Goal: Task Accomplishment & Management: Manage account settings

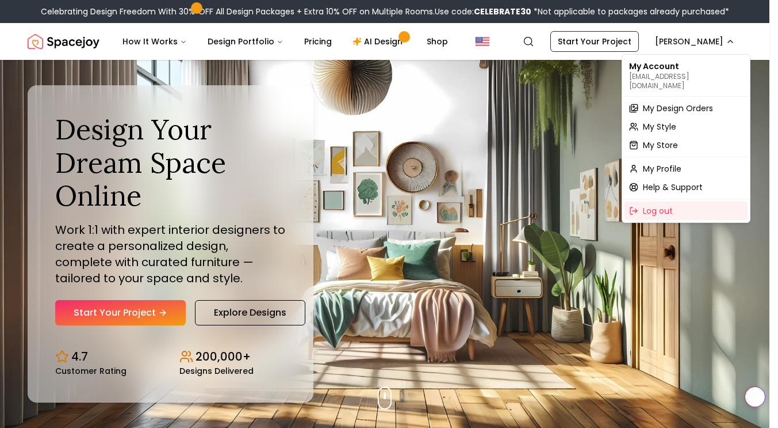
click at [683, 57] on div "My Account [EMAIL_ADDRESS][DOMAIN_NAME]" at bounding box center [686, 75] width 123 height 37
click at [693, 55] on div "My Account [EMAIL_ADDRESS][DOMAIN_NAME] My Design Orders My Style My Store My P…" at bounding box center [686, 138] width 129 height 169
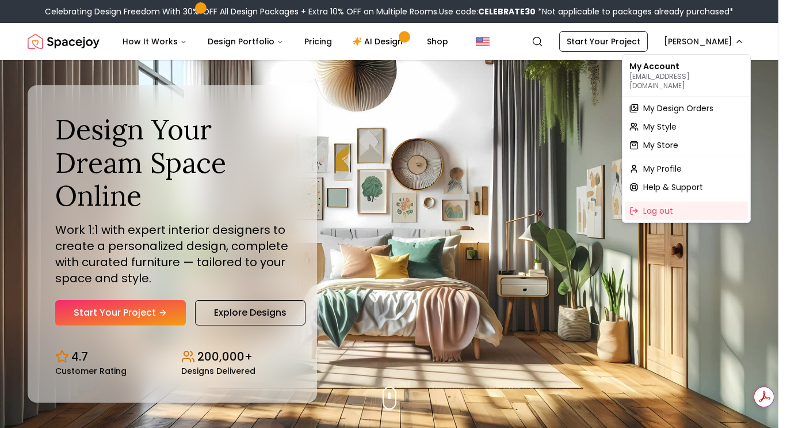
click at [681, 70] on div "My Account [EMAIL_ADDRESS][DOMAIN_NAME]" at bounding box center [686, 75] width 123 height 37
click at [694, 102] on span "My Design Orders" at bounding box center [678, 108] width 70 height 12
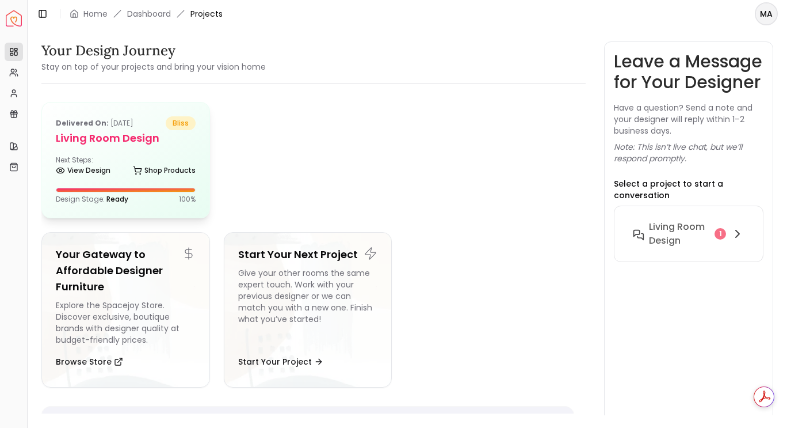
click at [178, 149] on div "Delivered on: [DATE] bliss Living Room design Next Steps: View Design Shop Prod…" at bounding box center [125, 159] width 167 height 115
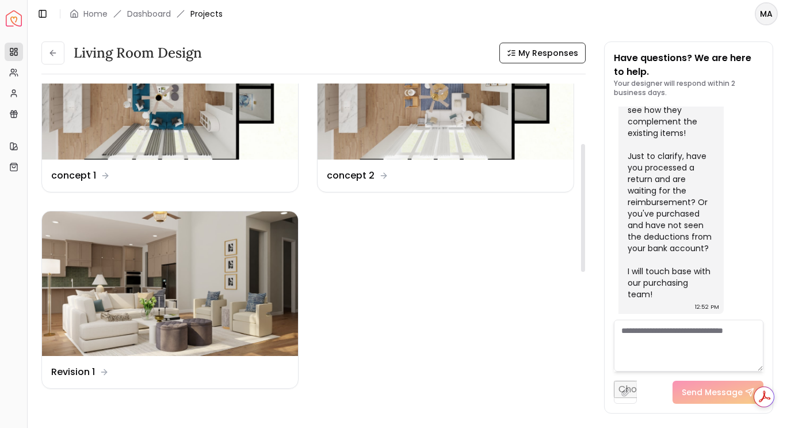
scroll to position [150, 0]
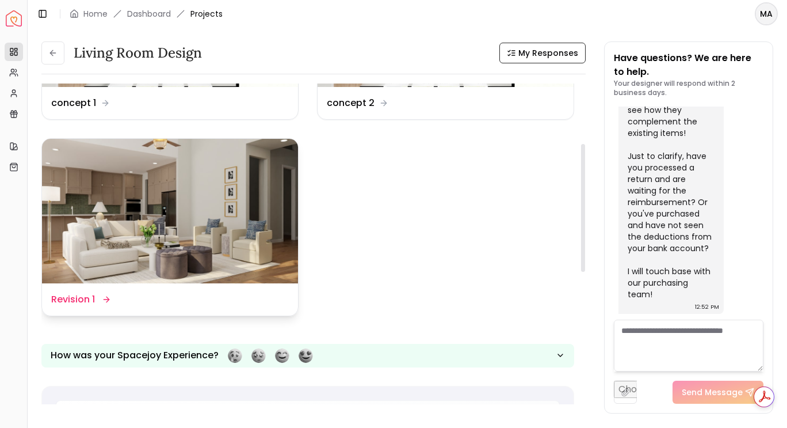
click at [223, 207] on img at bounding box center [170, 211] width 256 height 144
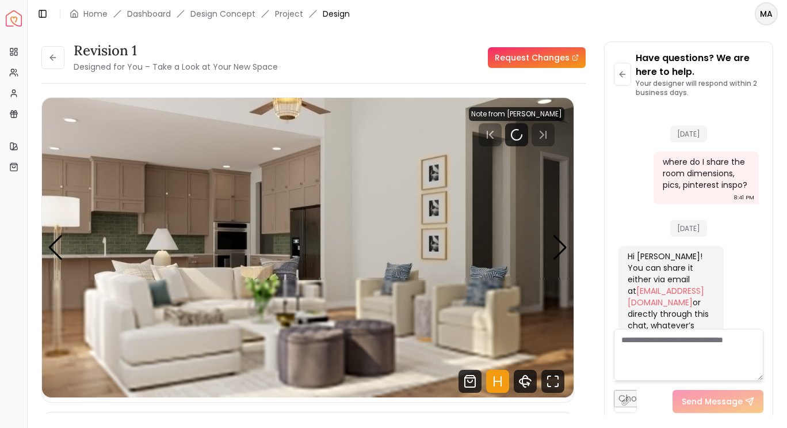
scroll to position [3069, 0]
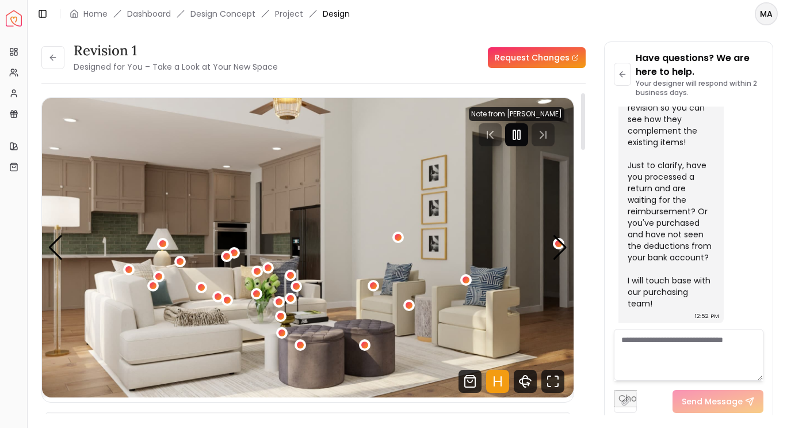
click at [520, 133] on rect "Pause" at bounding box center [519, 134] width 2 height 9
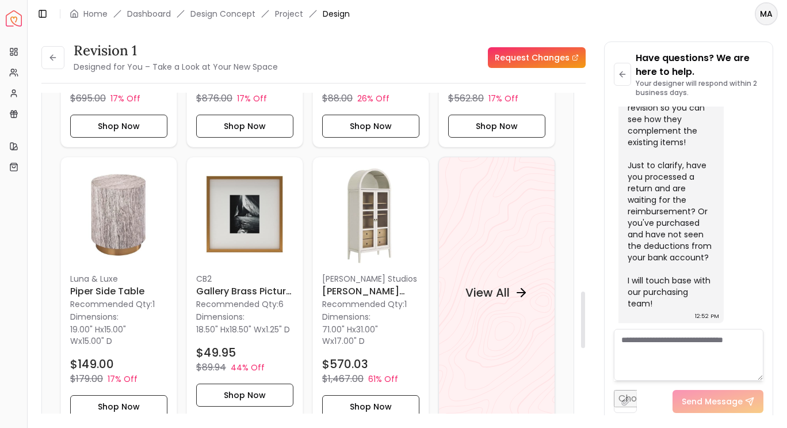
scroll to position [1129, 0]
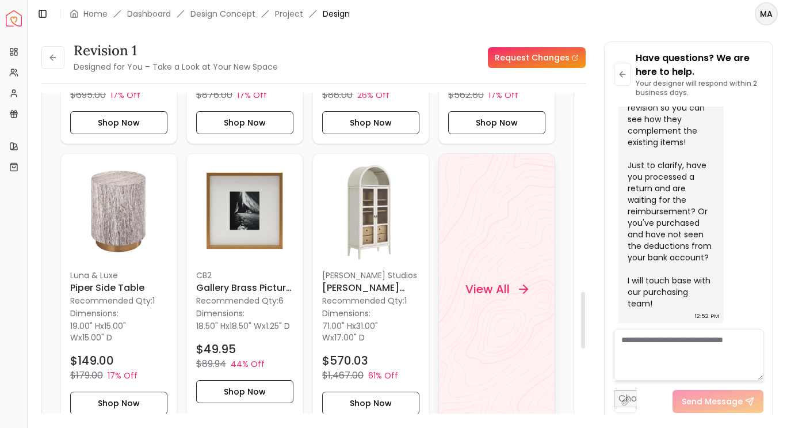
click at [495, 289] on h4 "View All" at bounding box center [487, 288] width 44 height 16
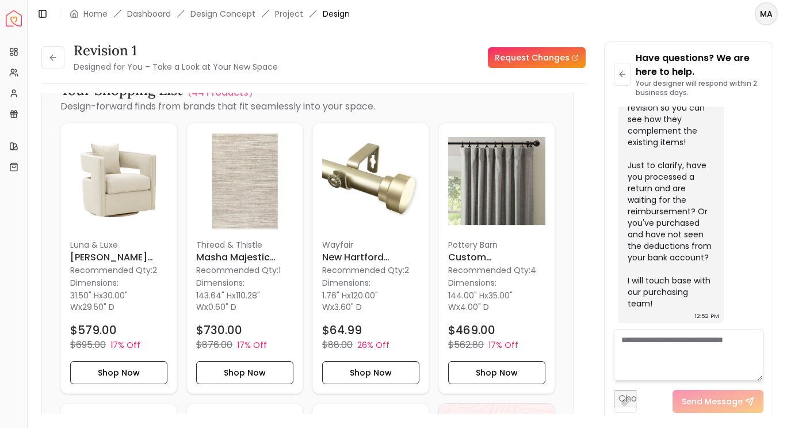
scroll to position [879, 0]
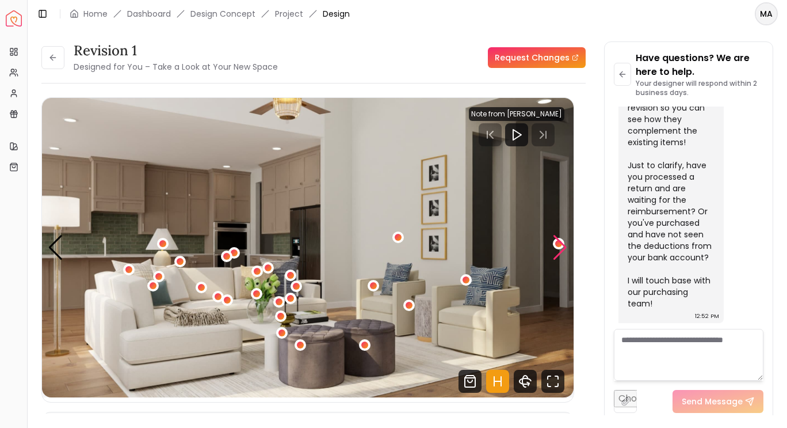
click at [562, 246] on div "Next slide" at bounding box center [560, 247] width 16 height 25
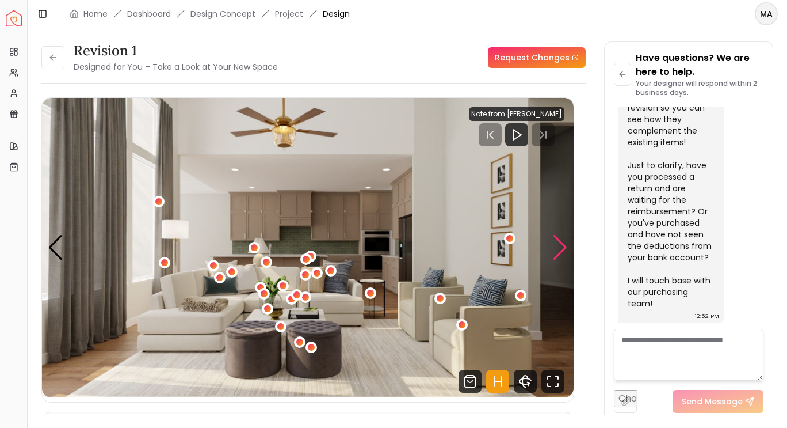
click at [541, 255] on img "2 / 6" at bounding box center [308, 247] width 532 height 299
click at [554, 253] on div "Next slide" at bounding box center [560, 247] width 16 height 25
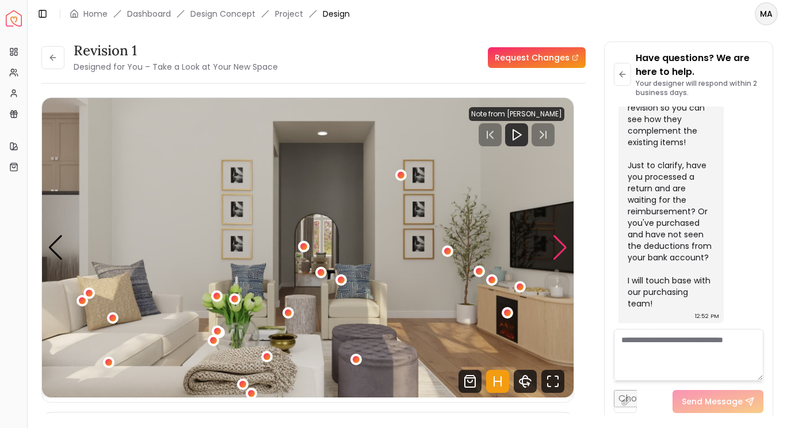
click at [560, 250] on div "Next slide" at bounding box center [560, 247] width 16 height 25
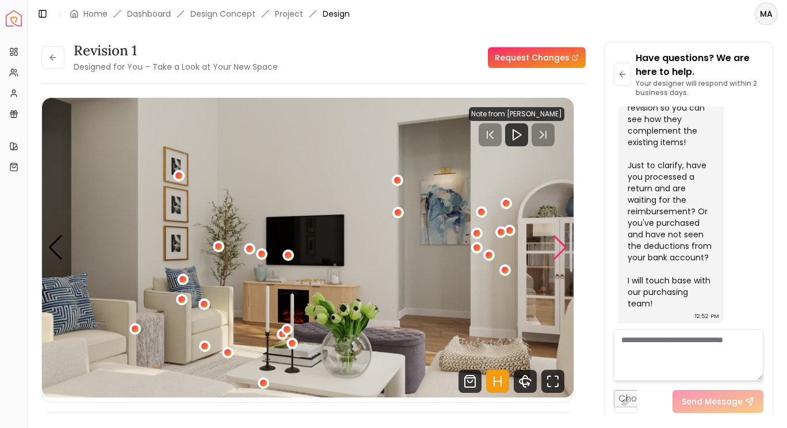
click at [558, 251] on div "Next slide" at bounding box center [560, 247] width 16 height 25
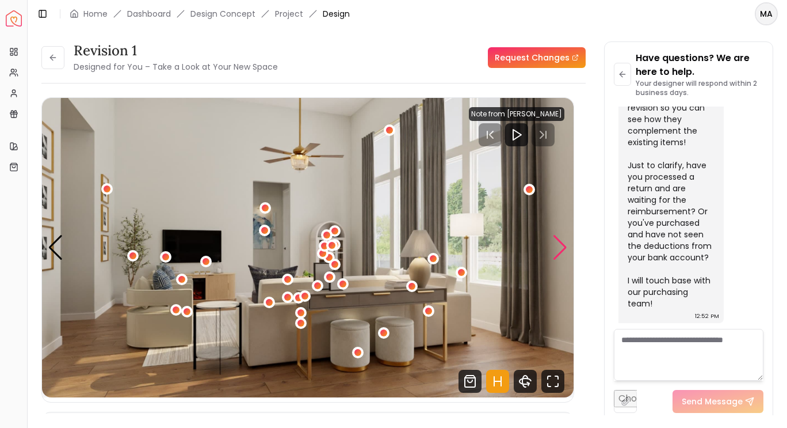
click at [335, 245] on div "5 / 6" at bounding box center [332, 245] width 7 height 7
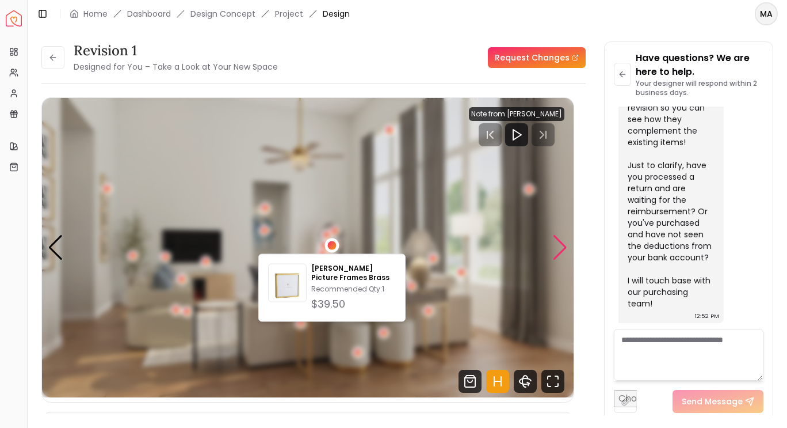
click at [361, 223] on img "5 / 6" at bounding box center [308, 247] width 532 height 299
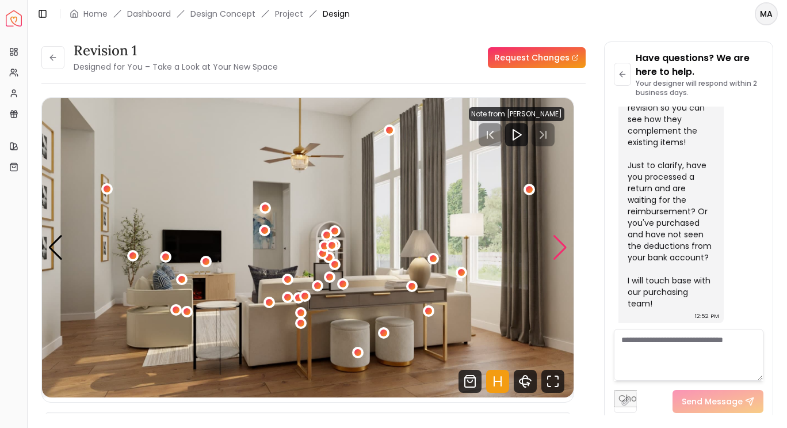
click at [560, 253] on div "Next slide" at bounding box center [560, 247] width 16 height 25
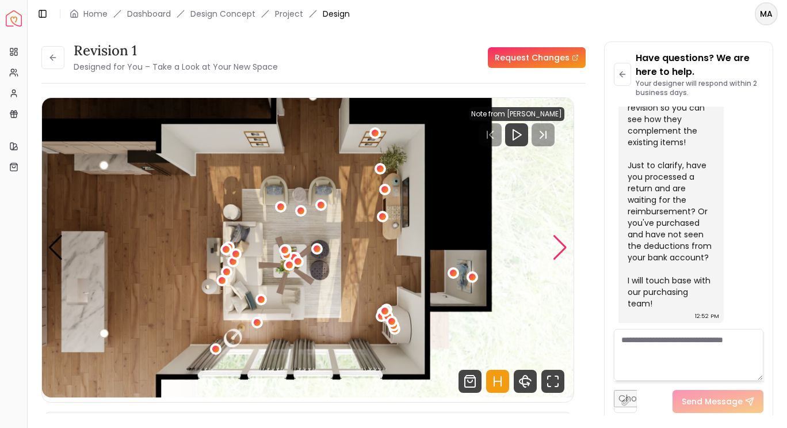
click at [557, 251] on div "Next slide" at bounding box center [560, 247] width 16 height 25
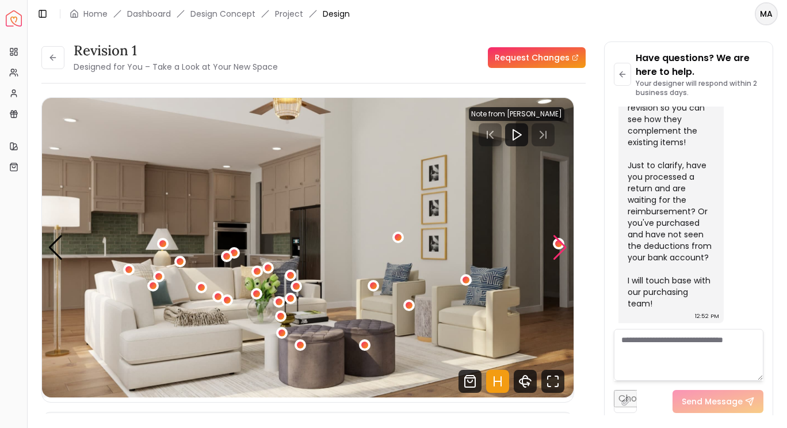
click at [558, 249] on div "Next slide" at bounding box center [560, 247] width 16 height 25
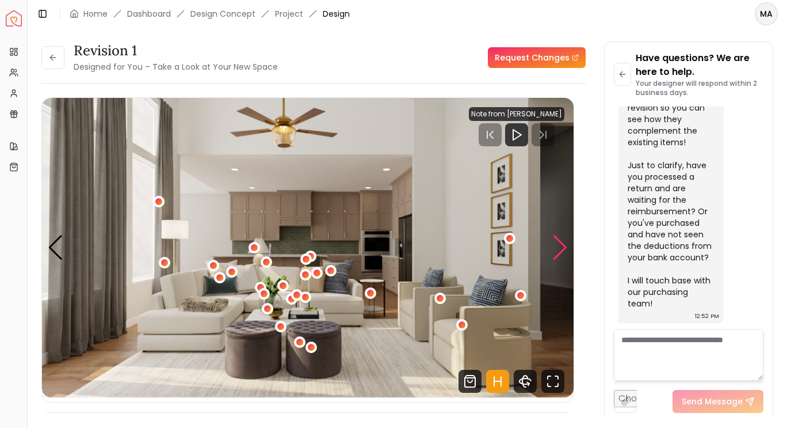
click at [559, 253] on div "Next slide" at bounding box center [560, 247] width 16 height 25
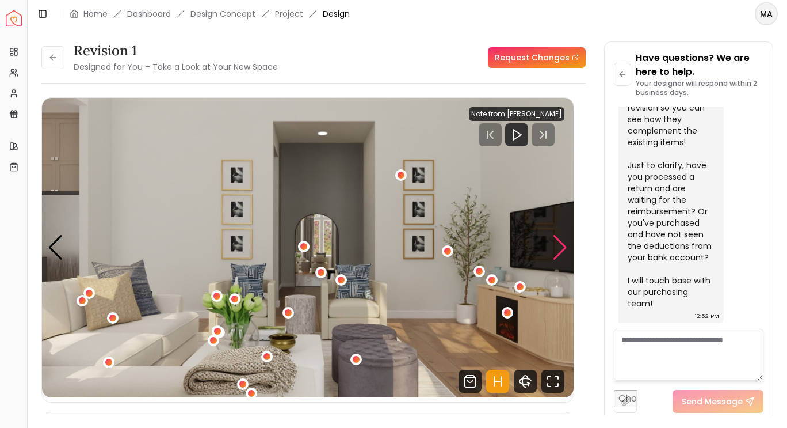
click at [553, 251] on div "Next slide" at bounding box center [560, 247] width 16 height 25
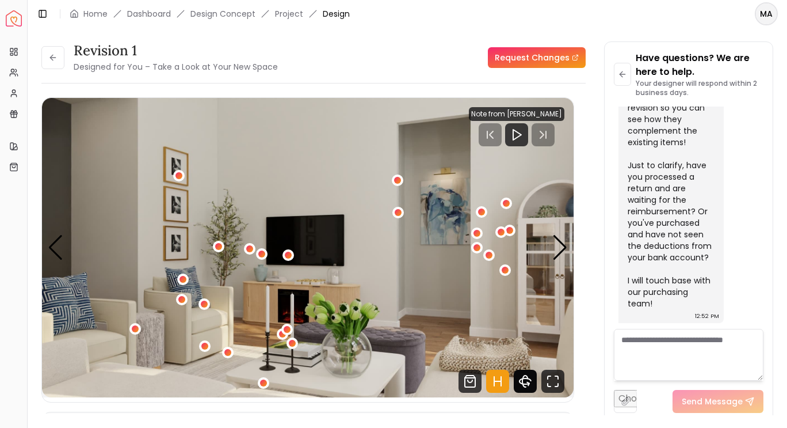
click at [524, 376] on icon "360 View" at bounding box center [524, 381] width 5 height 12
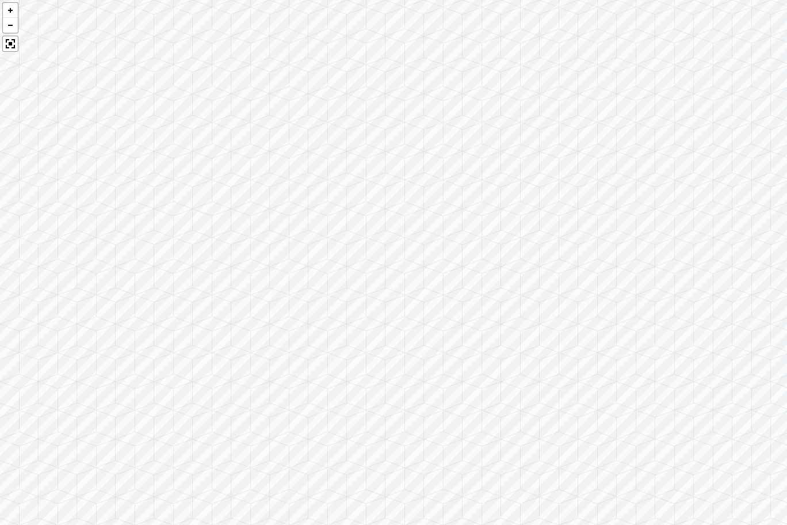
click at [459, 395] on div at bounding box center [393, 262] width 787 height 525
click at [342, 241] on div at bounding box center [393, 262] width 787 height 525
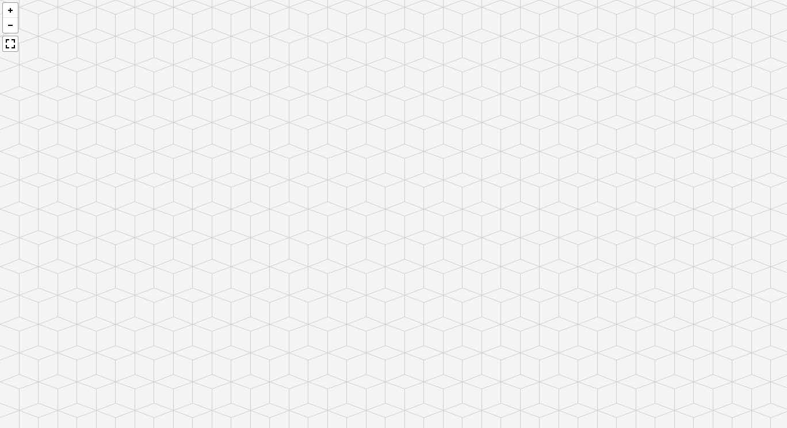
scroll to position [3069, 0]
